Goal: Obtain resource: Download file/media

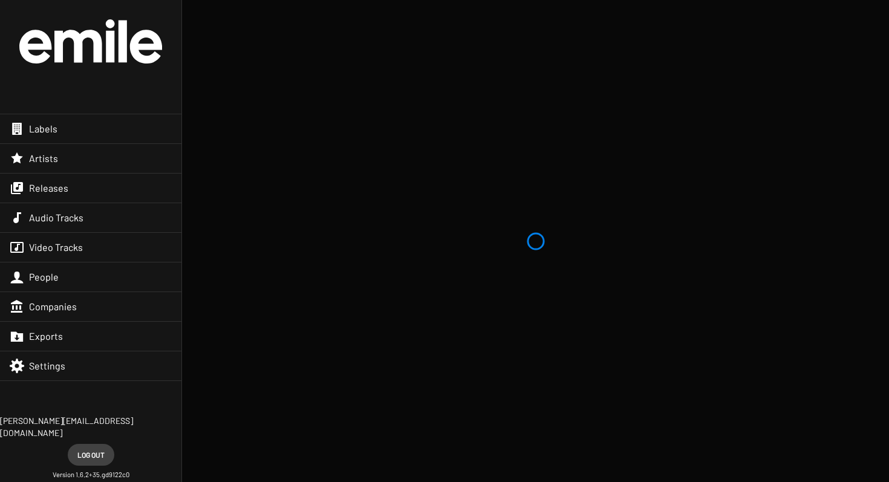
click at [77, 189] on div "Releases" at bounding box center [91, 188] width 182 height 29
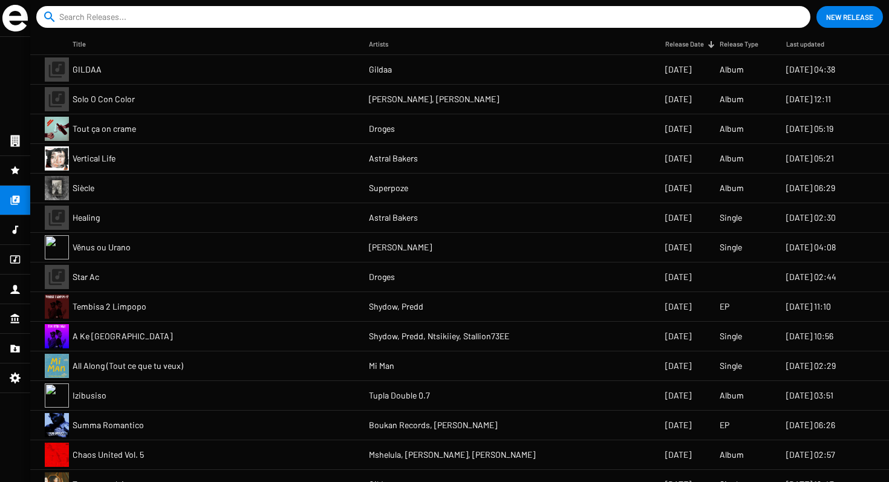
click at [151, 102] on mat-cell "Solo O Con Color" at bounding box center [221, 99] width 296 height 29
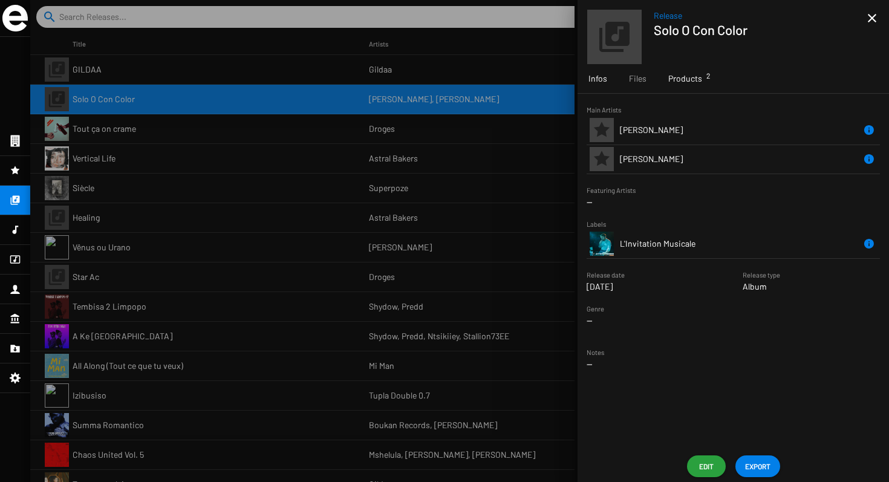
click at [674, 90] on div "Products 2" at bounding box center [686, 78] width 56 height 29
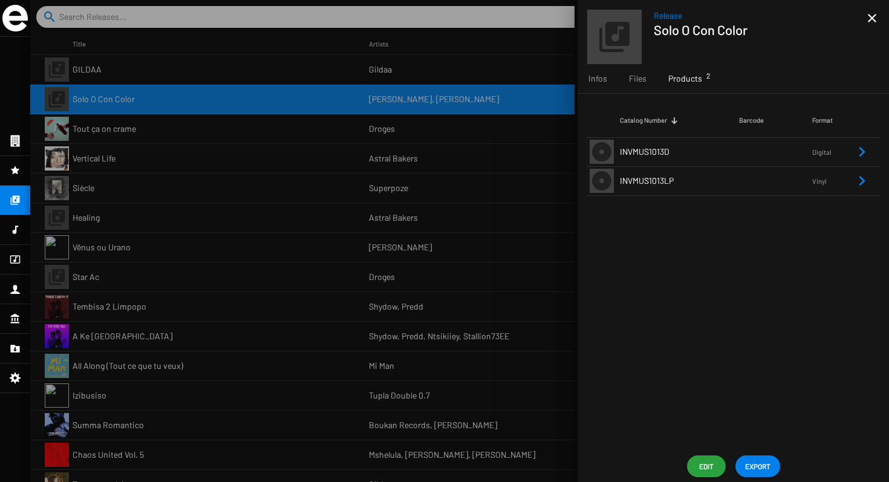
click at [645, 169] on td "INVMUS1013LP" at bounding box center [679, 180] width 119 height 29
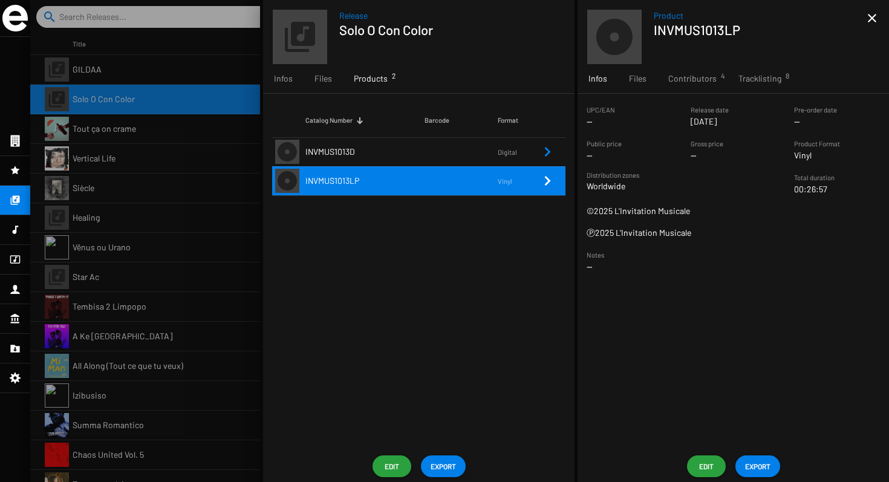
click at [743, 468] on button "EXPORT" at bounding box center [758, 467] width 45 height 22
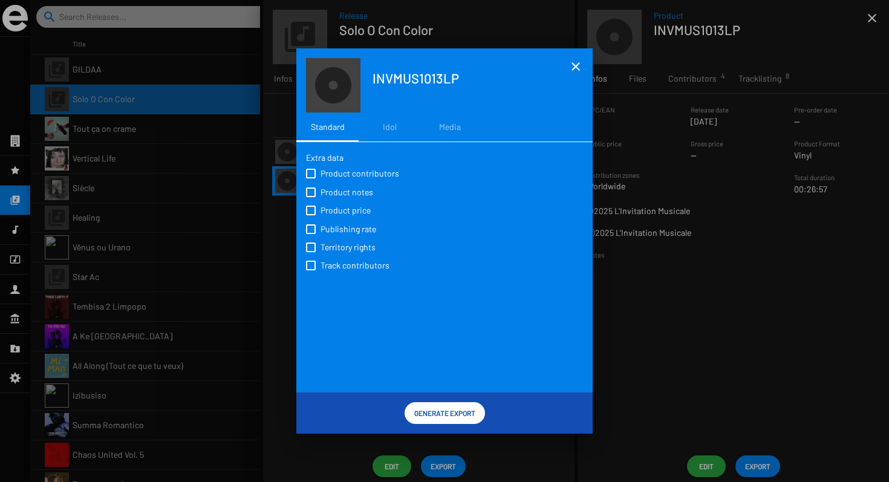
click at [355, 173] on span "Product contributors" at bounding box center [360, 174] width 79 height 12
click at [311, 178] on input "Product contributors" at bounding box center [310, 178] width 1 height 1
checkbox input "true"
click at [353, 188] on span "Product notes" at bounding box center [347, 192] width 53 height 12
click at [311, 197] on input "Product notes" at bounding box center [310, 197] width 1 height 1
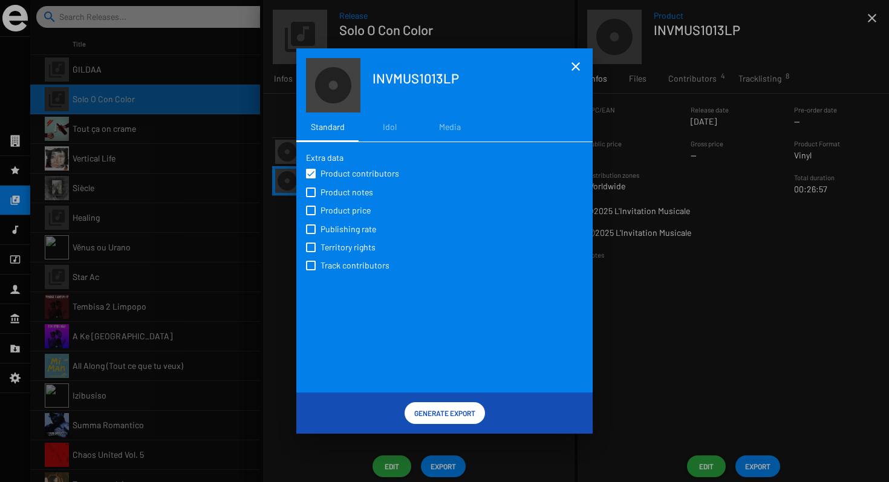
checkbox input "true"
click at [348, 213] on span "Product price" at bounding box center [346, 211] width 50 height 12
click at [311, 215] on input "Product price" at bounding box center [310, 215] width 1 height 1
checkbox input "true"
click at [347, 246] on span "Territory rights" at bounding box center [348, 247] width 55 height 12
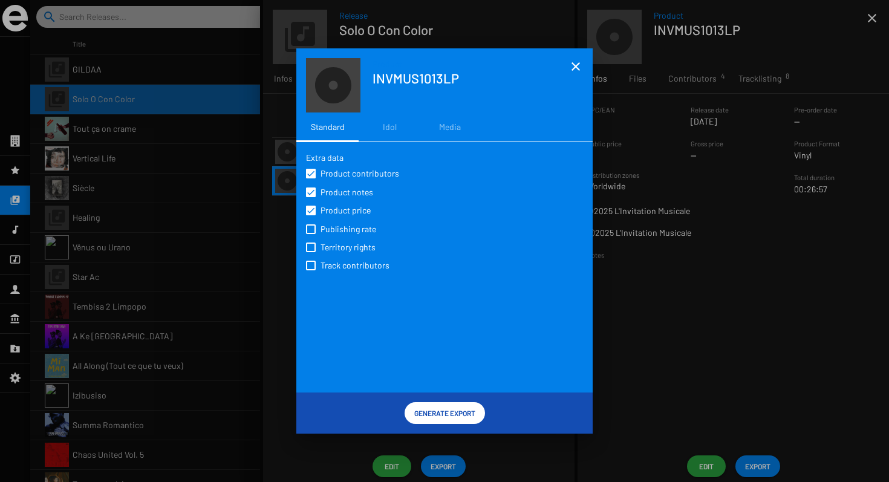
click at [311, 252] on input "Territory rights" at bounding box center [310, 252] width 1 height 1
checkbox input "true"
click at [347, 272] on span "Track contributors" at bounding box center [355, 266] width 69 height 12
click at [311, 271] on input "Track contributors" at bounding box center [310, 270] width 1 height 1
checkbox input "true"
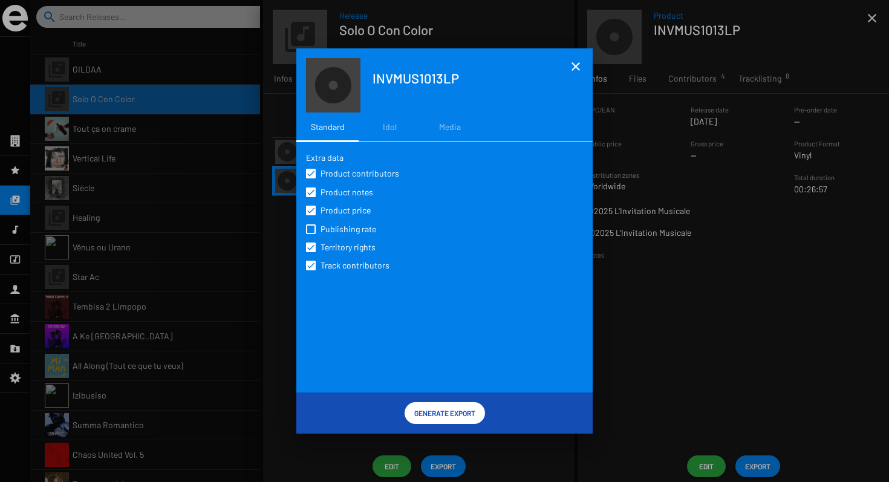
click at [433, 417] on span "Generate Export" at bounding box center [444, 413] width 61 height 22
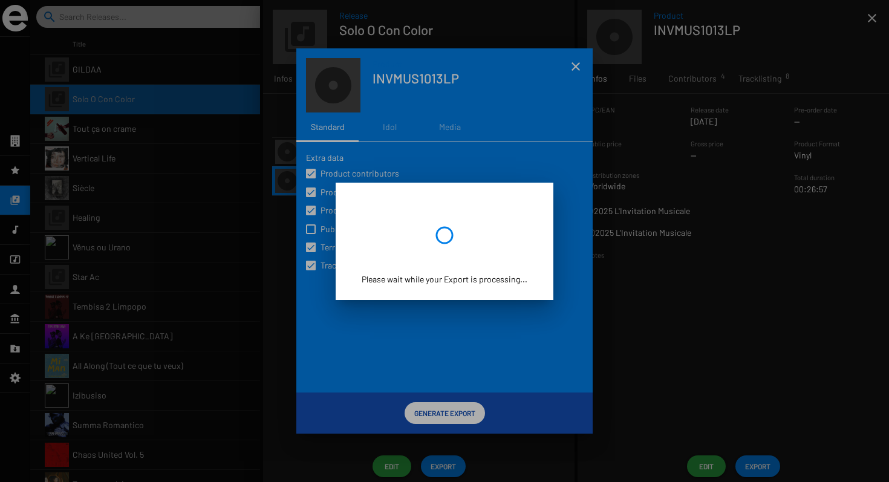
click at [277, 278] on div at bounding box center [444, 241] width 889 height 482
click at [249, 242] on div at bounding box center [444, 241] width 889 height 482
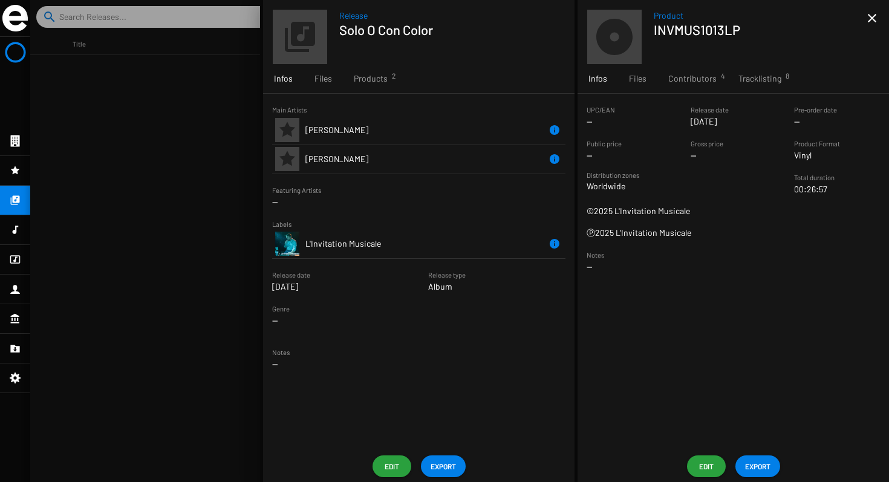
click at [118, 147] on div at bounding box center [459, 241] width 859 height 482
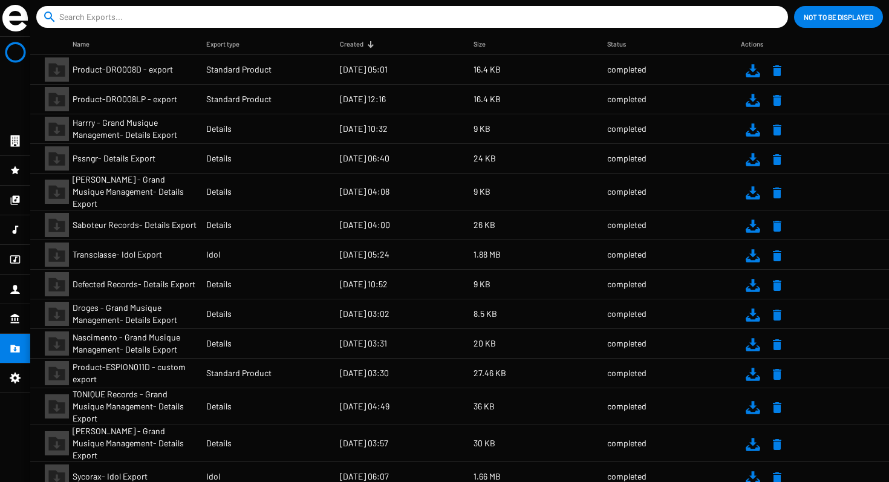
click at [741, 45] on div "Actions" at bounding box center [752, 44] width 22 height 12
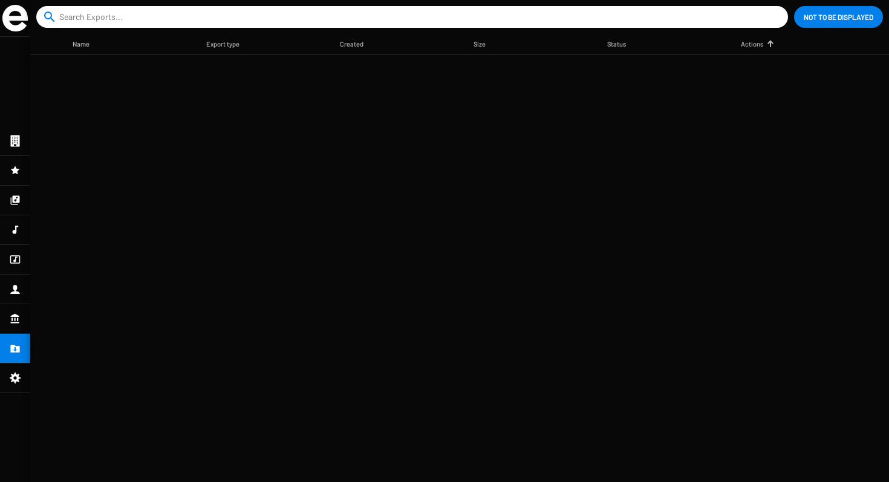
click at [741, 45] on div "Actions" at bounding box center [752, 44] width 22 height 12
